Goal: Navigation & Orientation: Find specific page/section

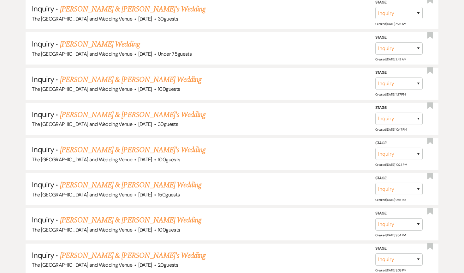
scroll to position [3570, 0]
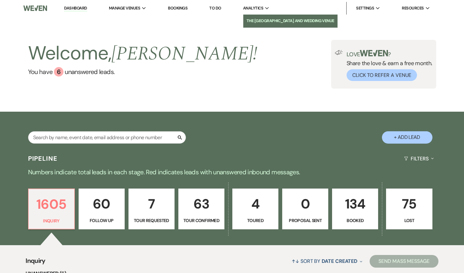
click at [261, 18] on li "The [GEOGRAPHIC_DATA] and Wedding Venue" at bounding box center [291, 21] width 88 height 6
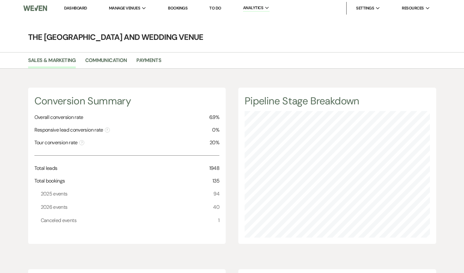
click at [78, 7] on link "Dashboard" at bounding box center [75, 7] width 23 height 5
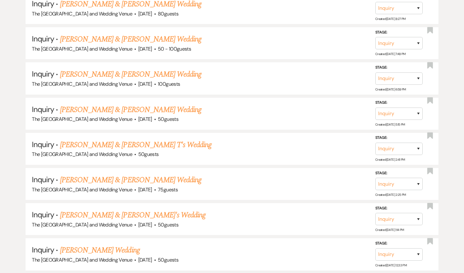
scroll to position [3740, 0]
